Goal: Transaction & Acquisition: Purchase product/service

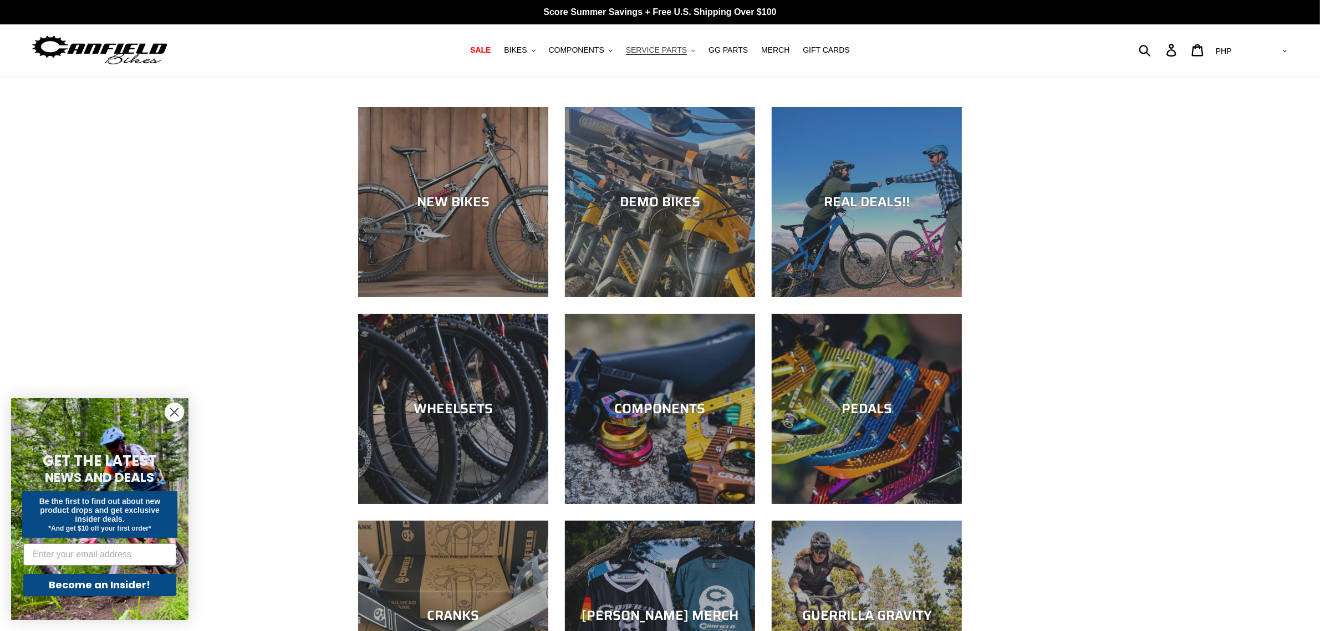
click at [657, 46] on span "SERVICE PARTS" at bounding box center [656, 49] width 61 height 9
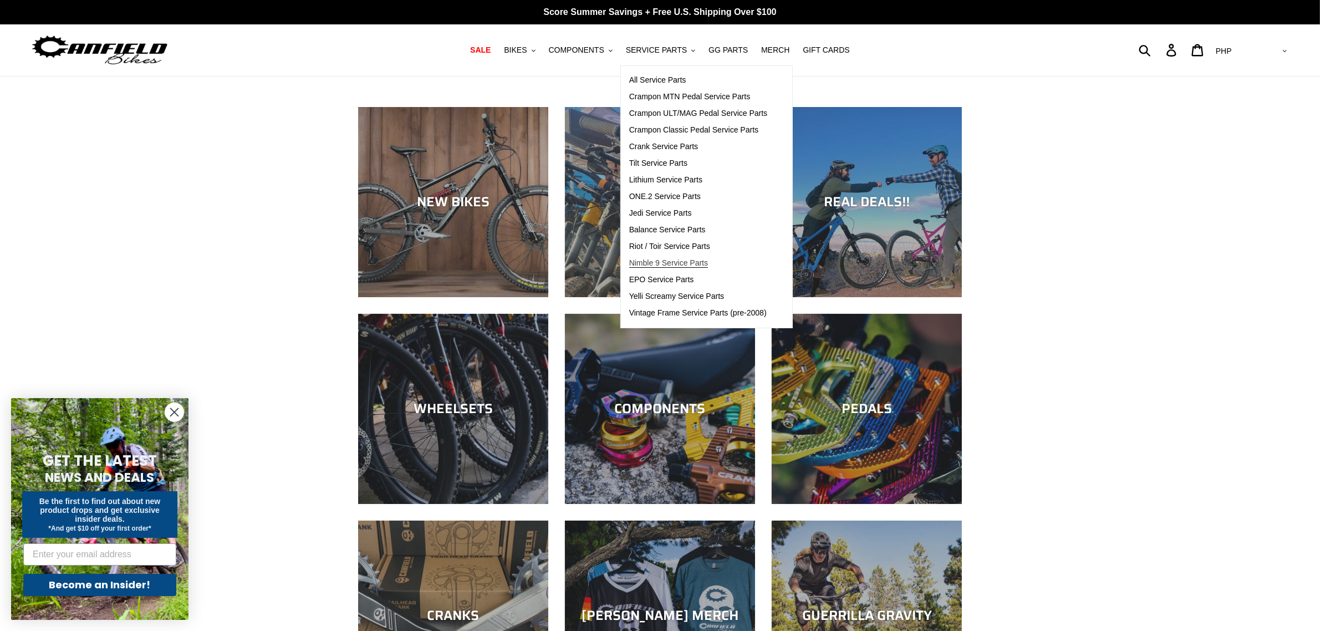
click at [691, 263] on span "Nimble 9 Service Parts" at bounding box center [668, 262] width 79 height 9
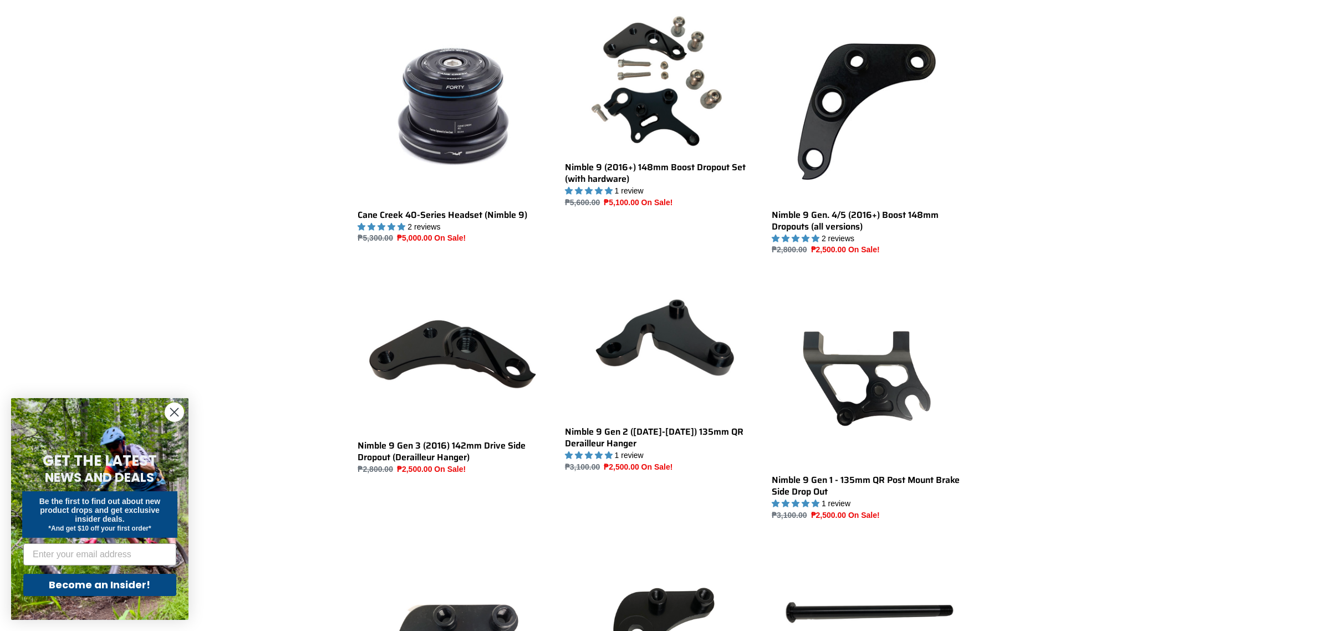
scroll to position [346, 0]
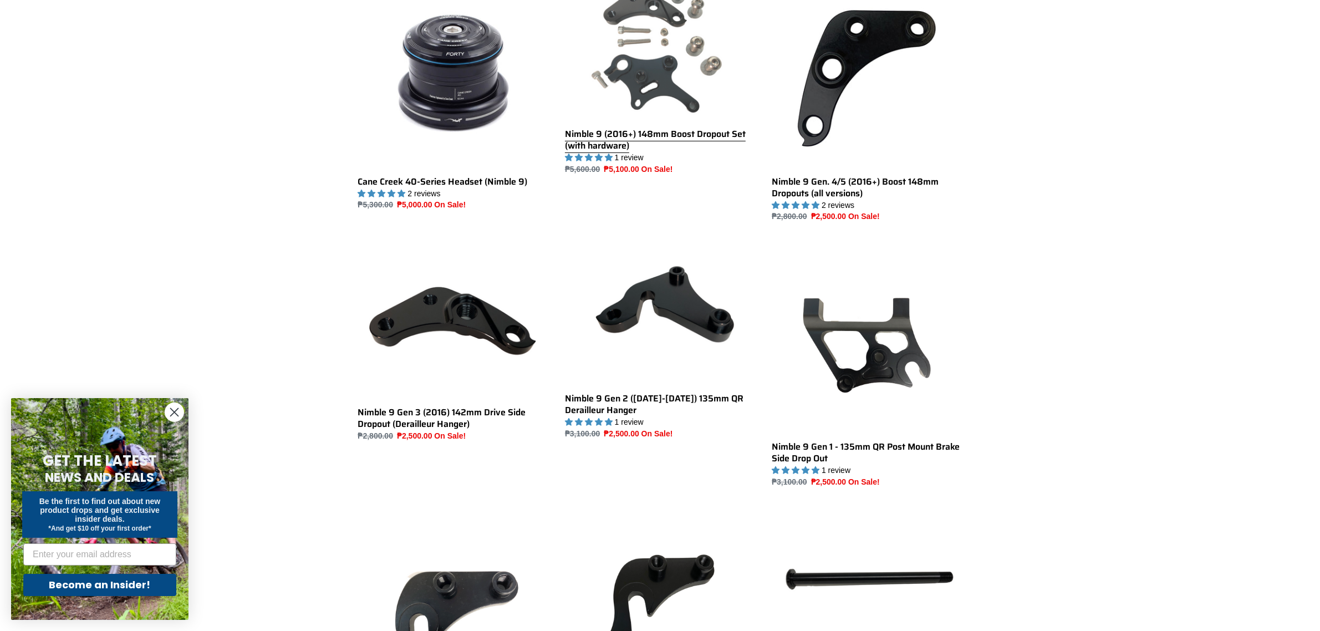
click at [644, 126] on link "Nimble 9 (2016+) 148mm Boost Dropout Set (with hardware)" at bounding box center [660, 76] width 190 height 197
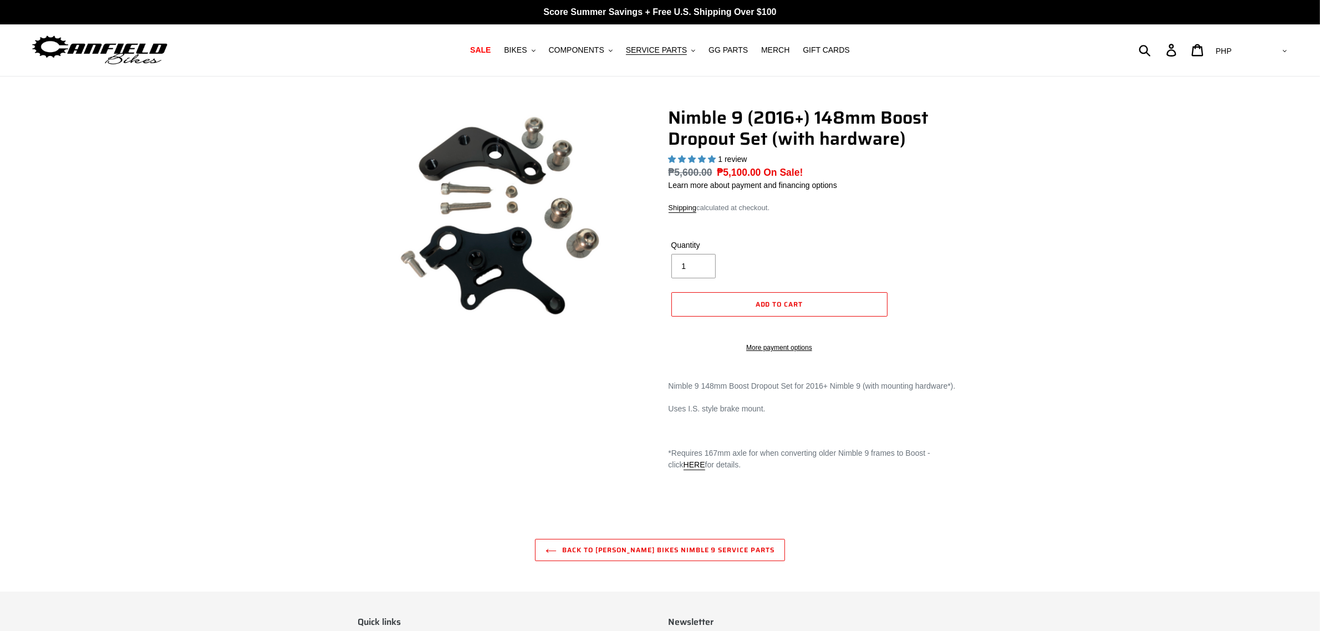
select select "highest-rating"
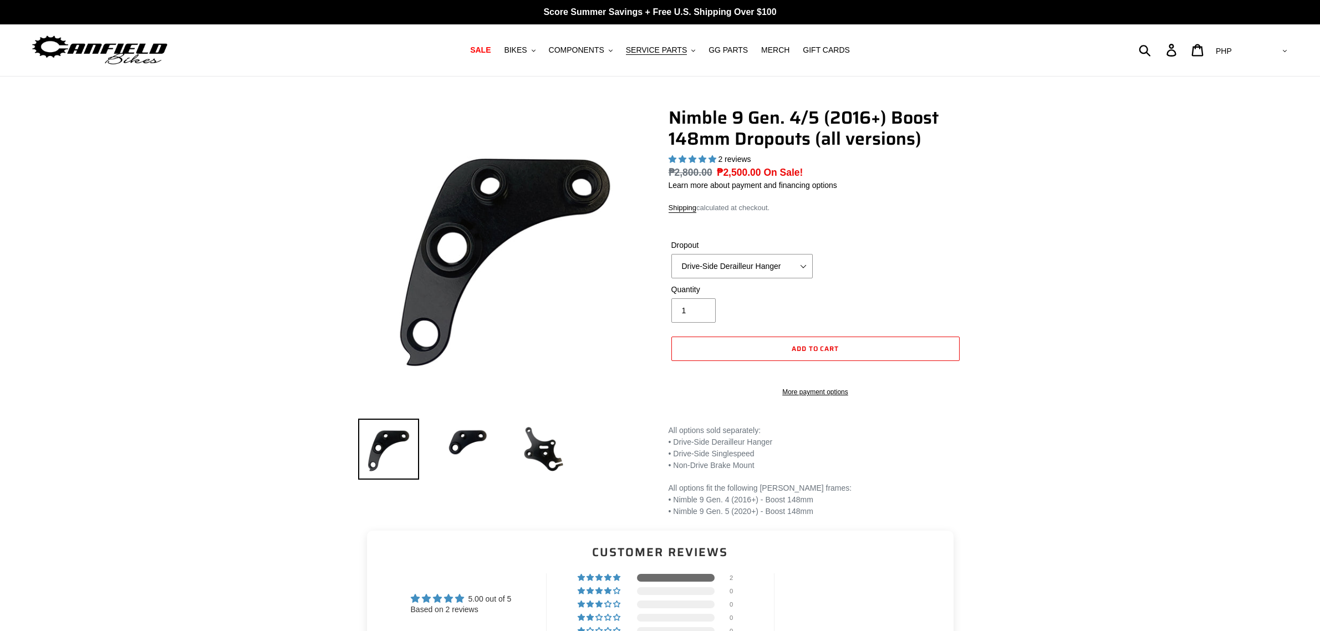
select select "highest-rating"
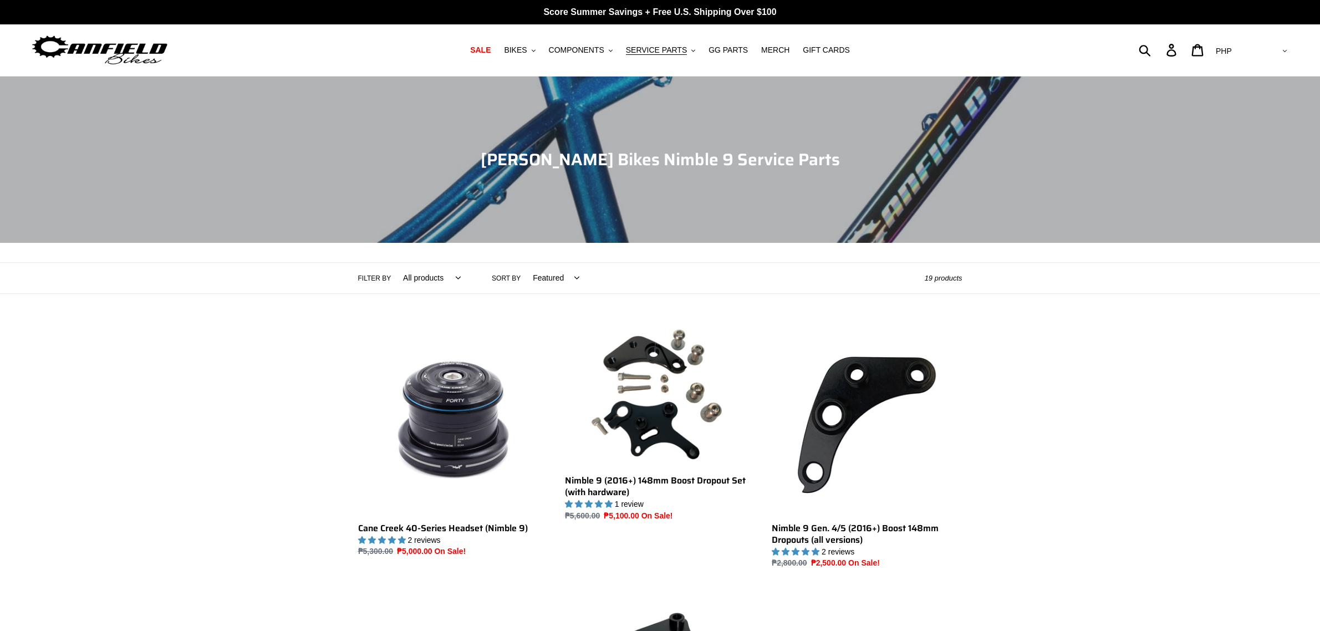
scroll to position [277, 0]
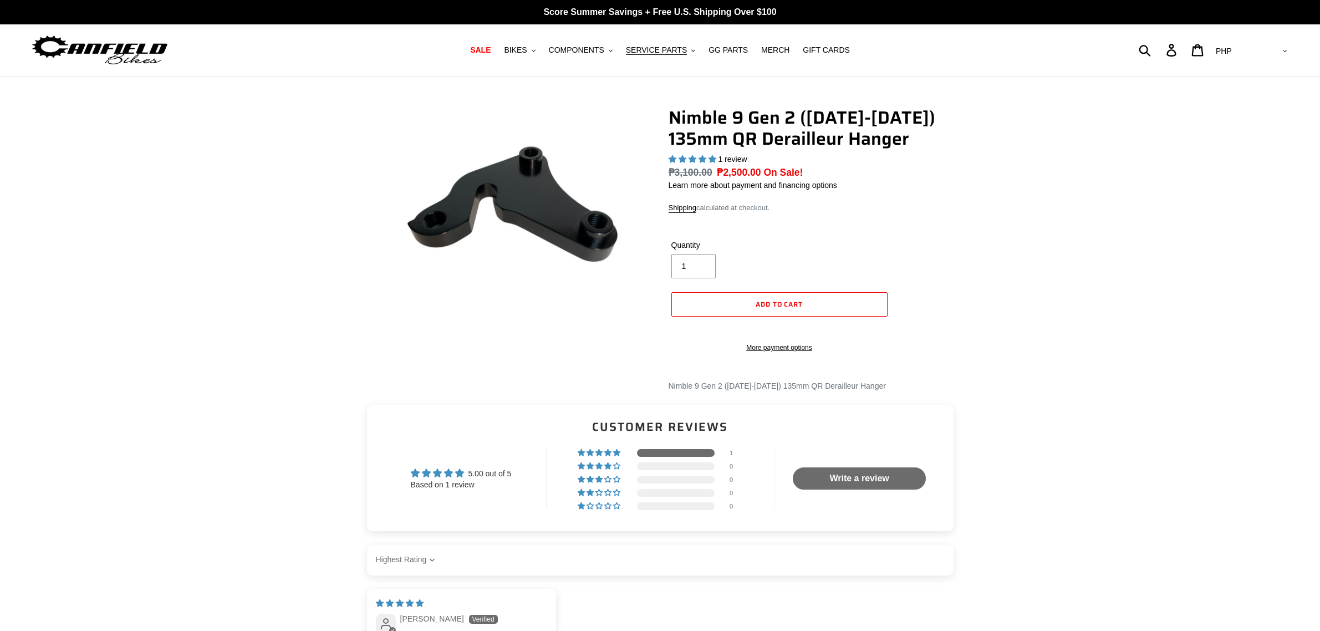
select select "highest-rating"
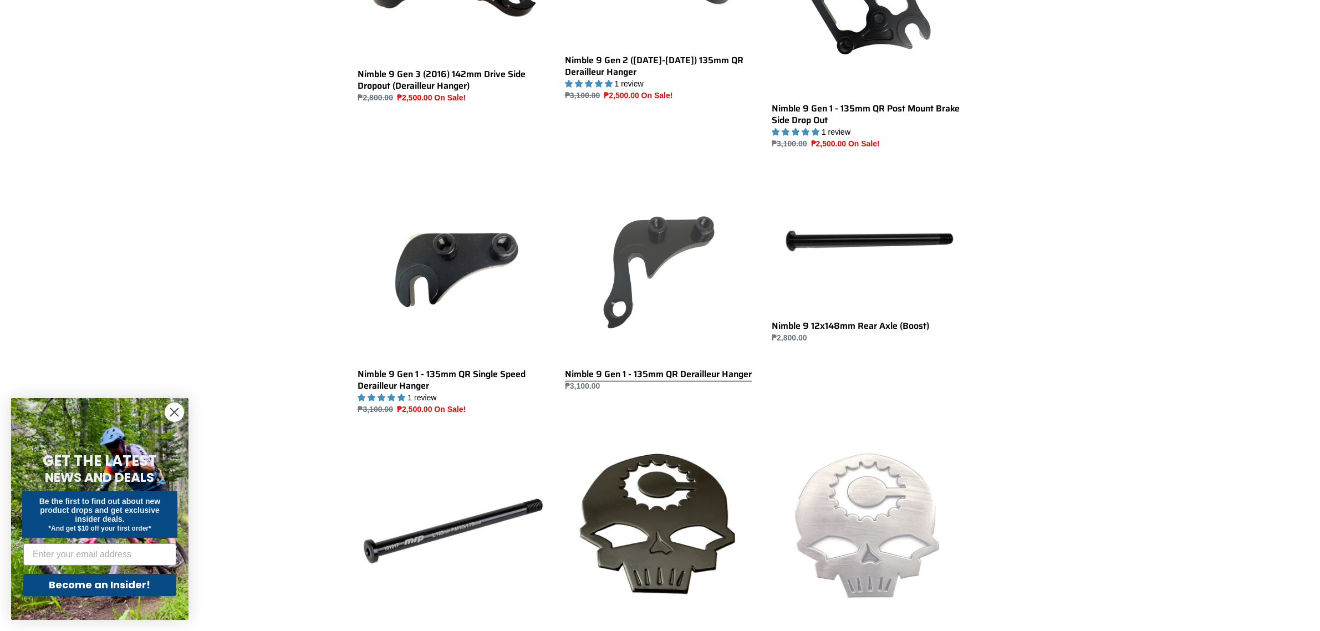
scroll to position [762, 0]
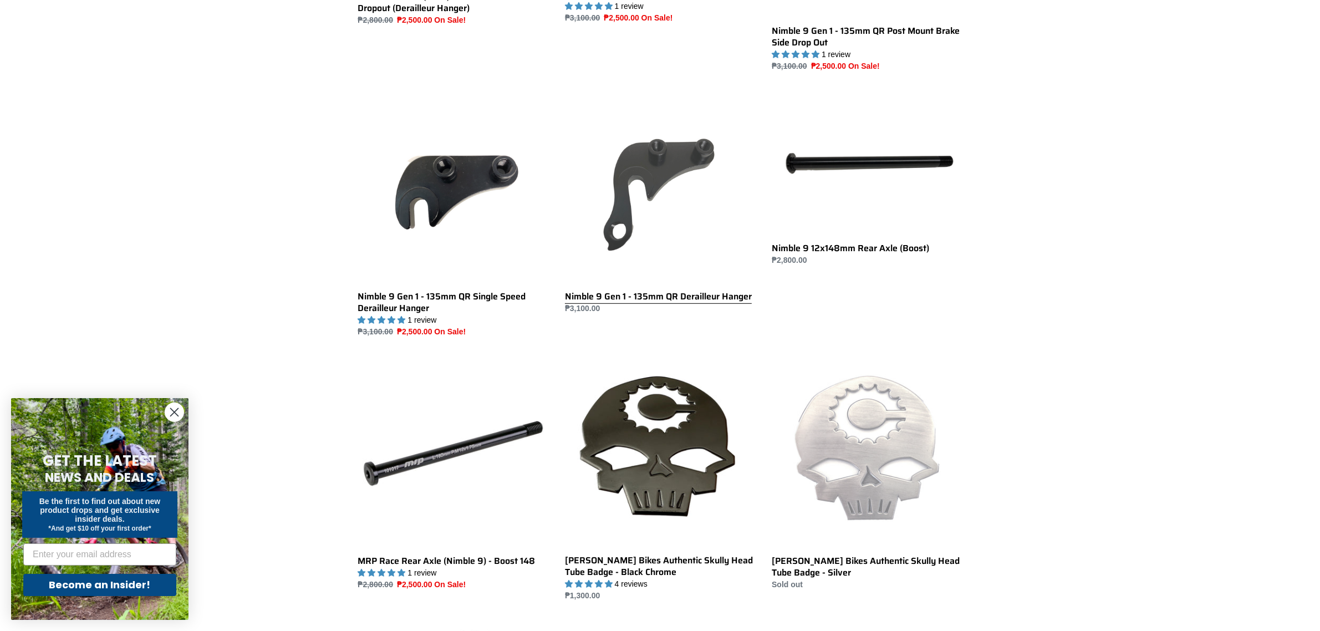
click at [676, 295] on link "Nimble 9 Gen 1 - 135mm QR Derailleur Hanger" at bounding box center [660, 202] width 190 height 223
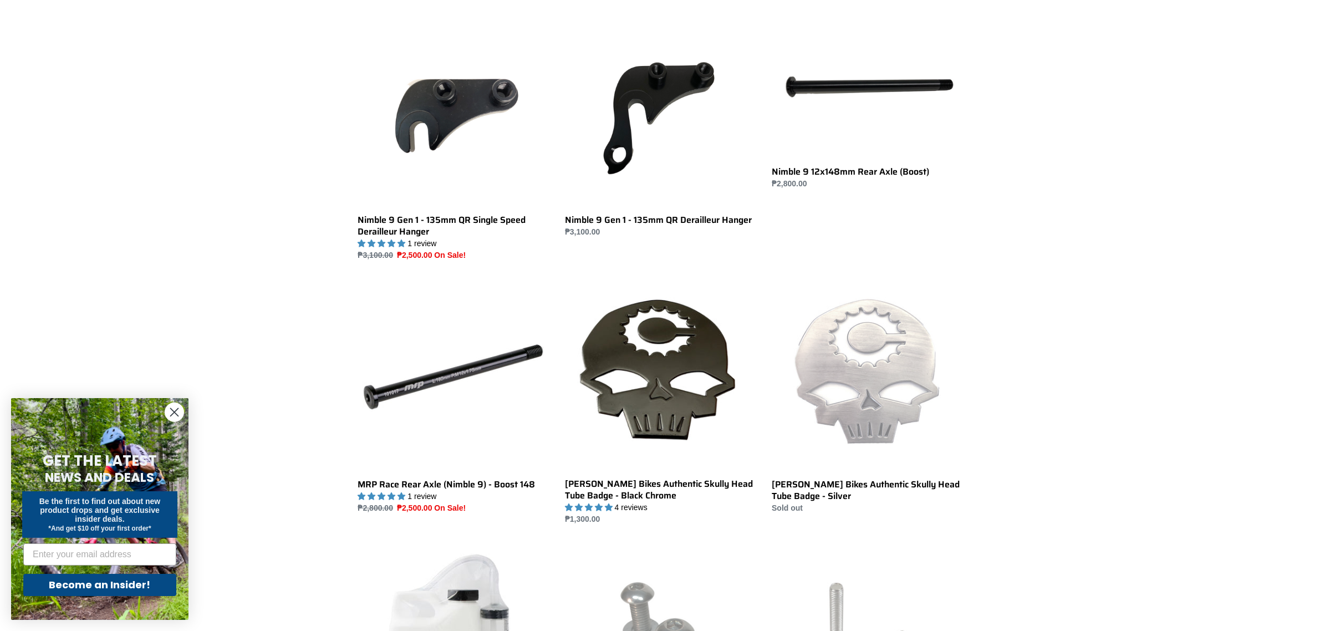
scroll to position [831, 0]
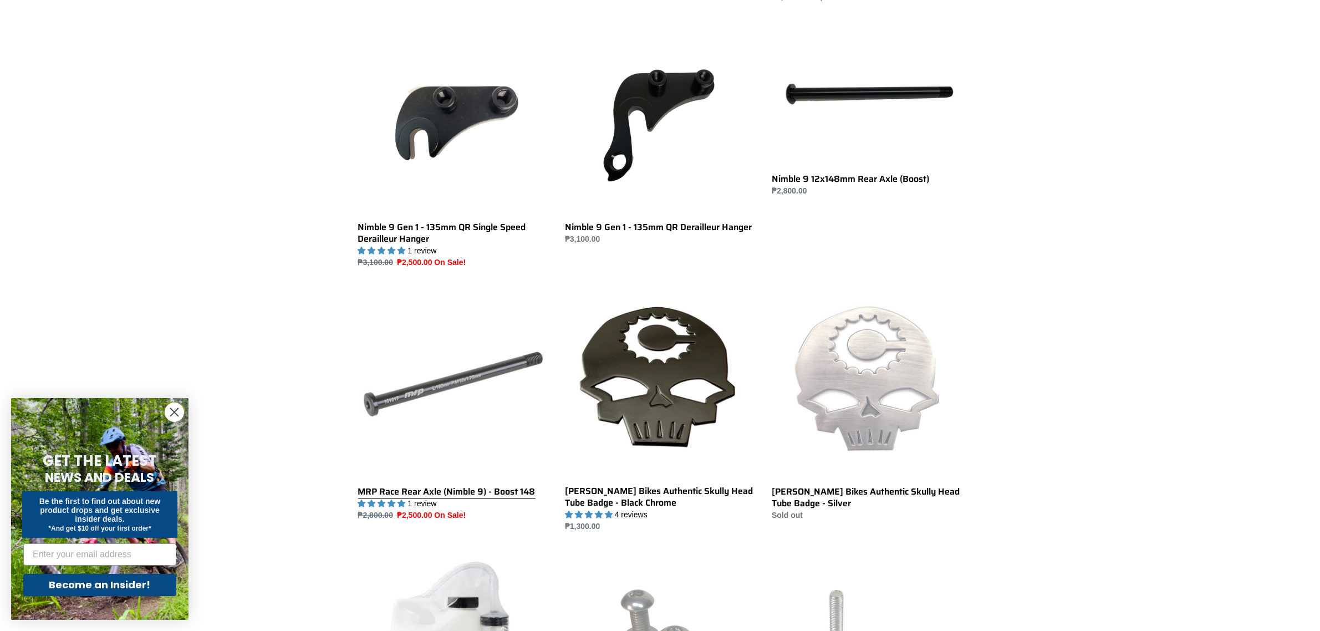
click at [499, 438] on link "MRP Race Rear Axle (Nimble 9) - Boost 148" at bounding box center [453, 404] width 190 height 233
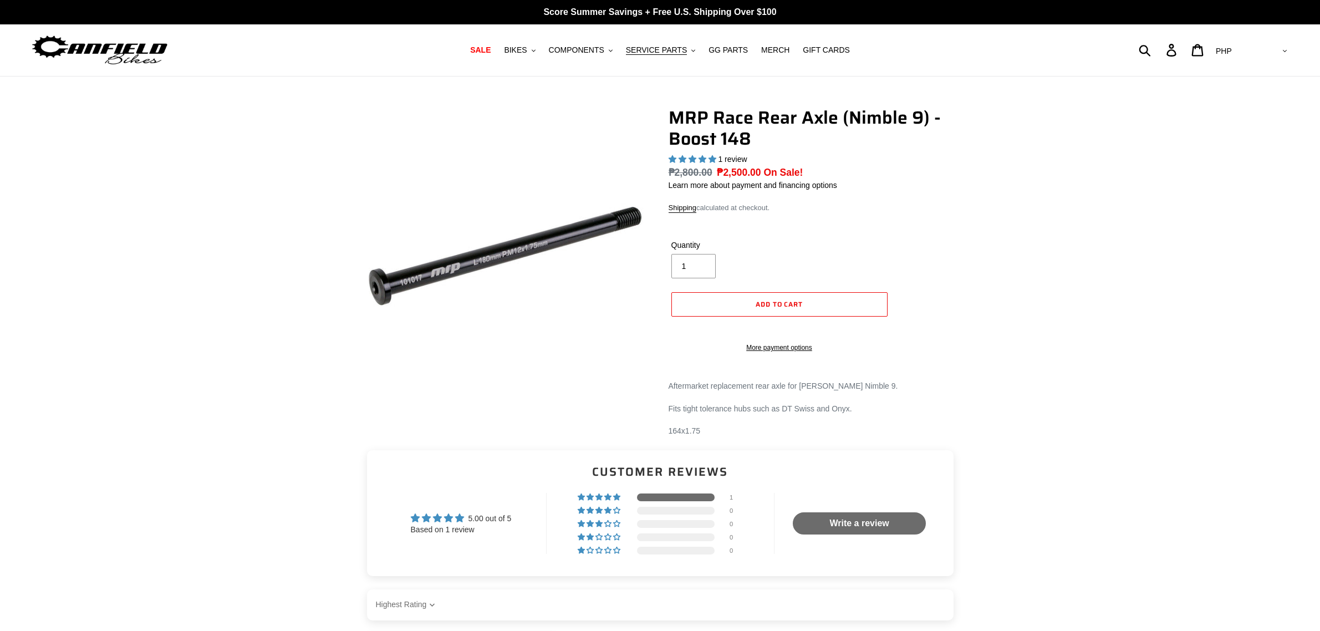
select select "highest-rating"
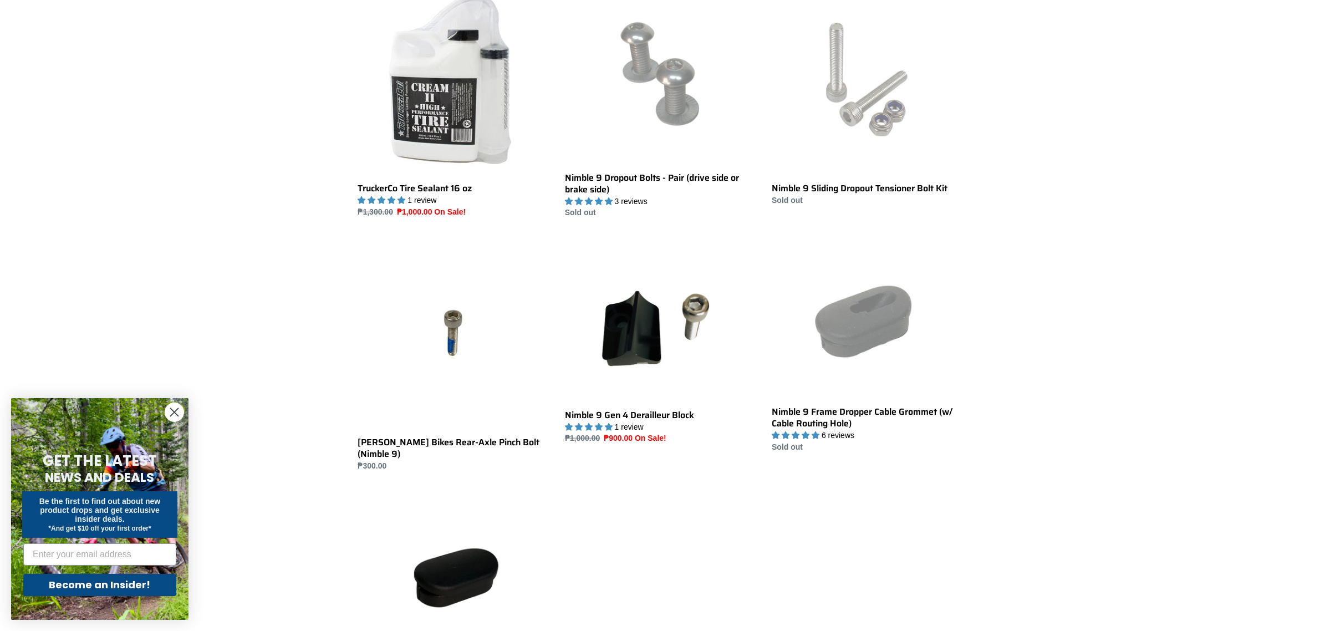
scroll to position [1317, 0]
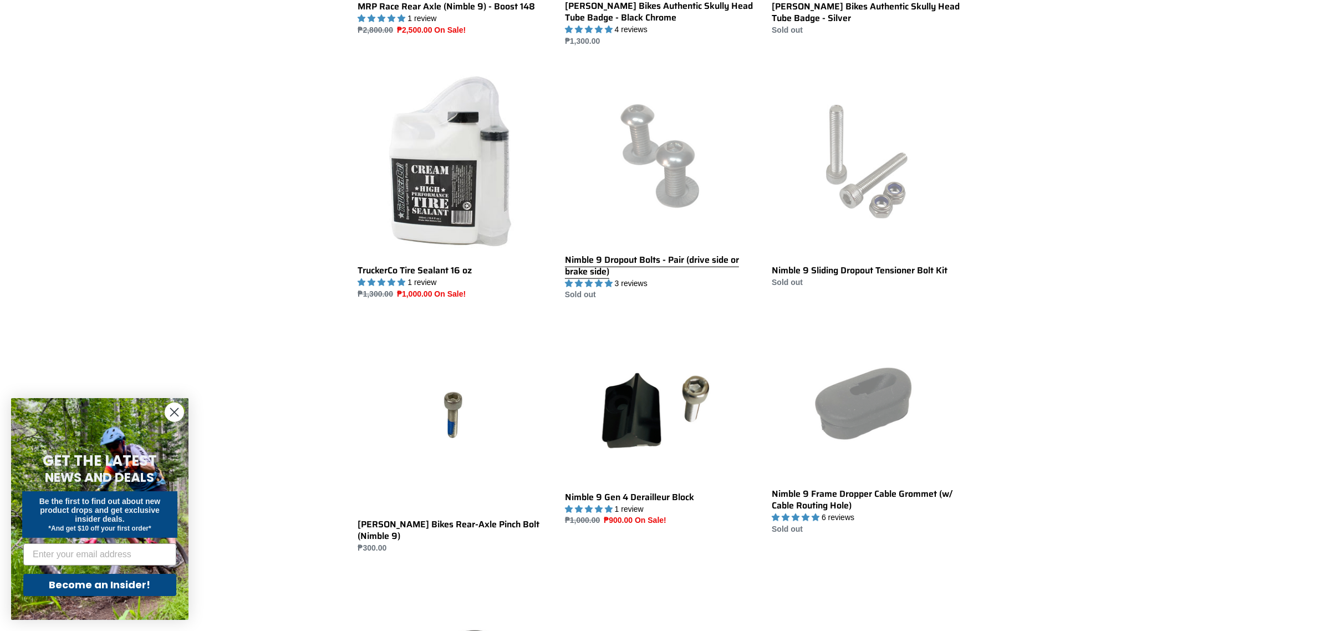
click at [686, 264] on link "Nimble 9 Dropout Bolts - Pair (drive side or brake side)" at bounding box center [660, 184] width 190 height 234
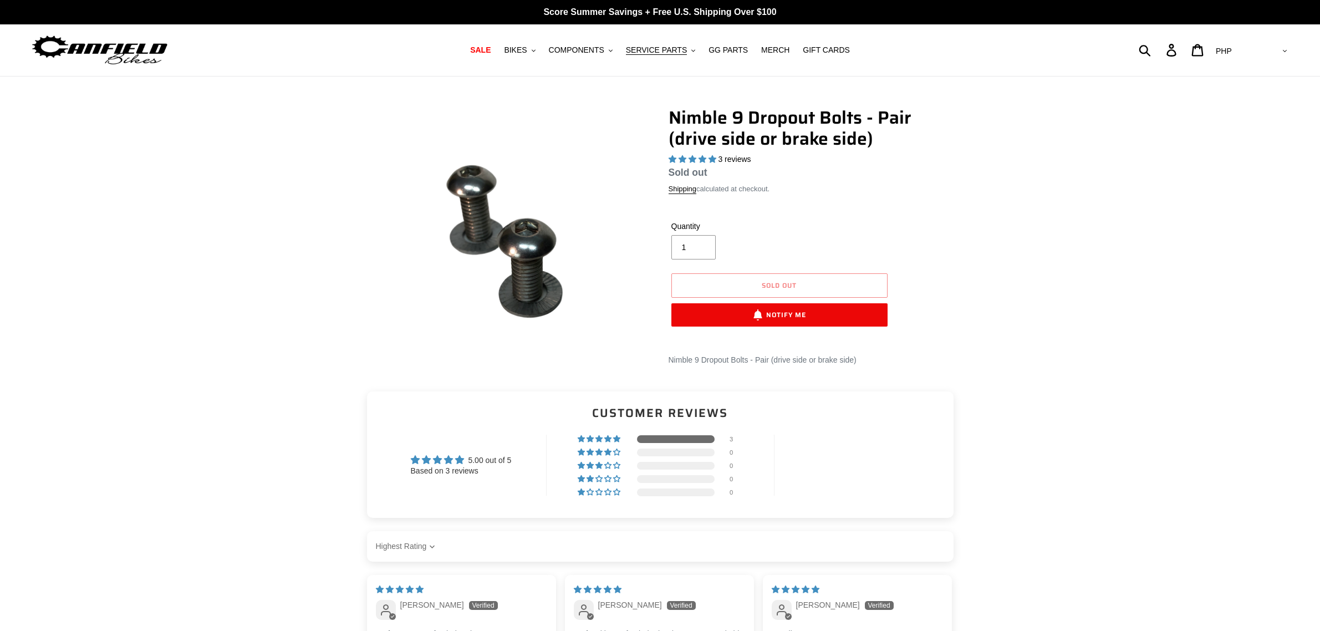
select select "highest-rating"
